Goal: Transaction & Acquisition: Purchase product/service

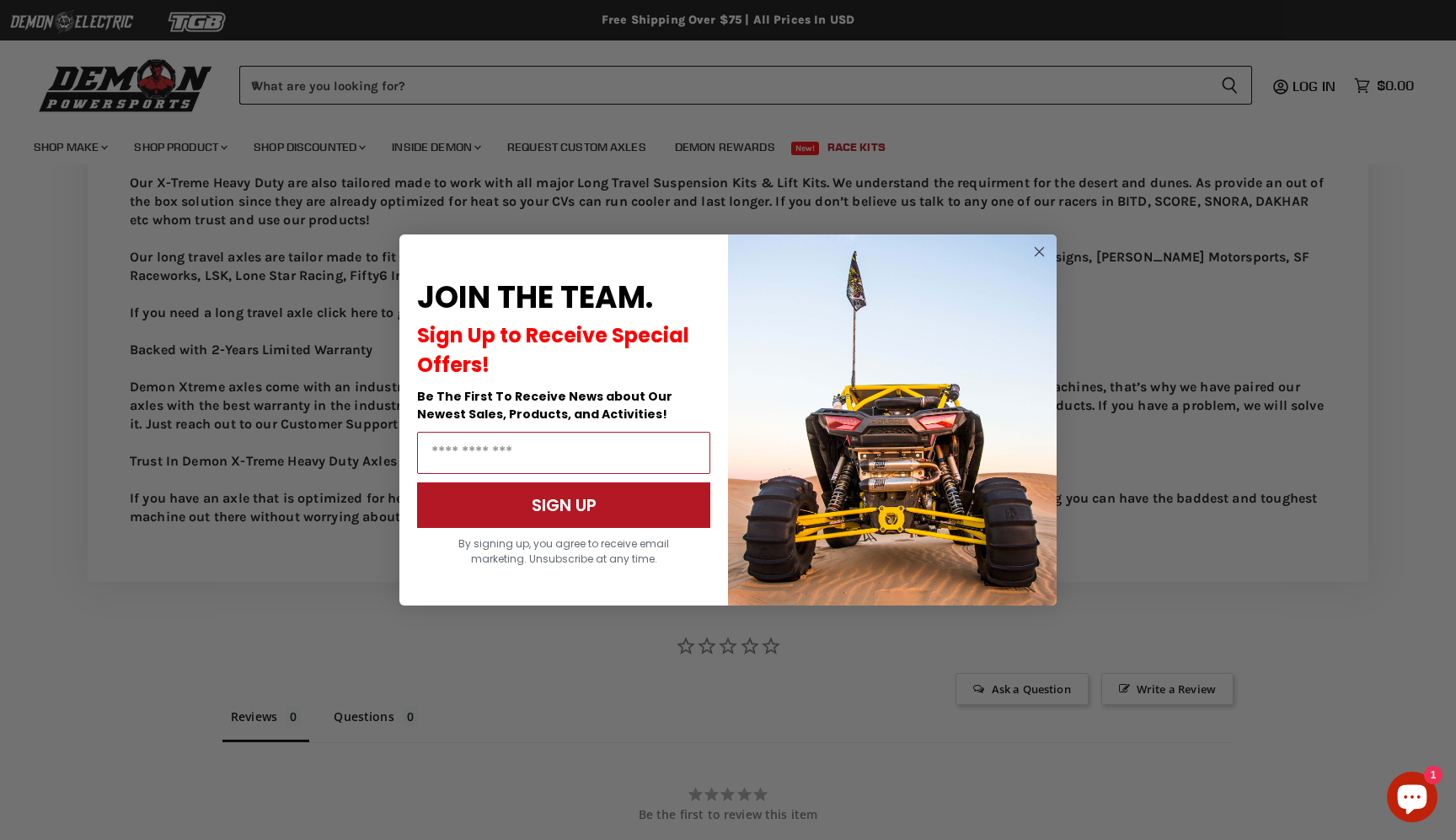
scroll to position [1679, 0]
